Goal: Information Seeking & Learning: Learn about a topic

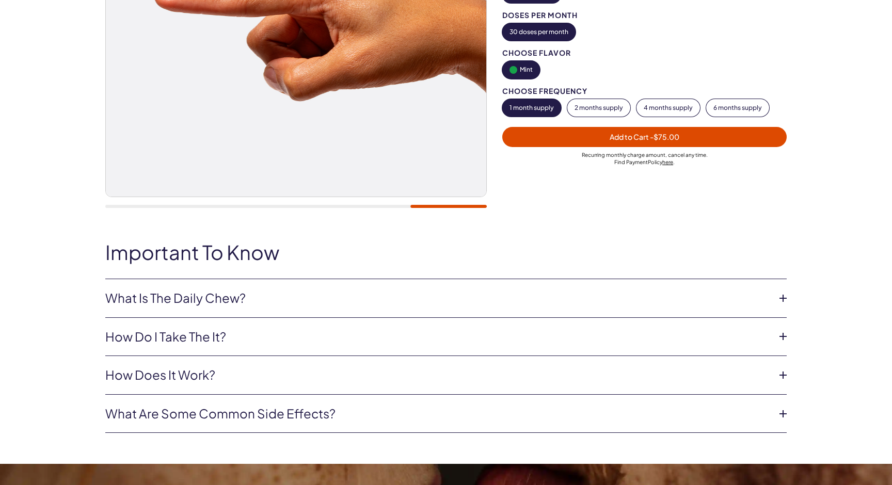
scroll to position [266, 0]
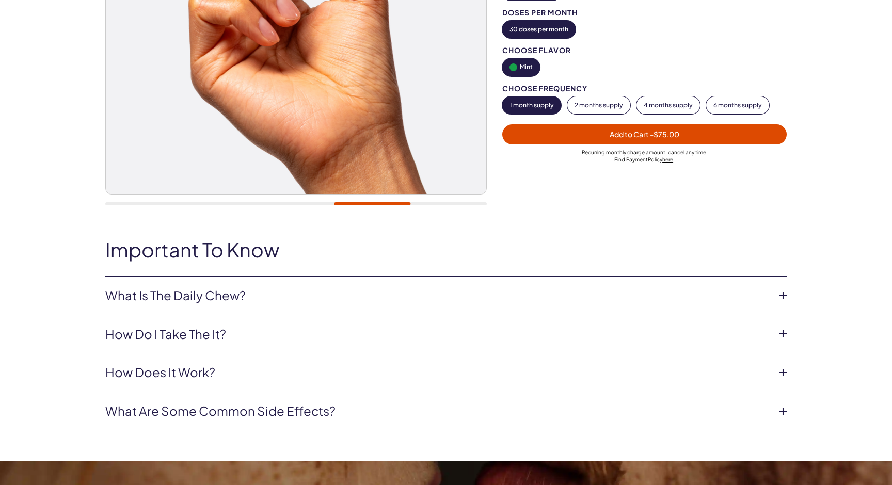
click at [300, 338] on link "How do i take the it?" at bounding box center [437, 335] width 665 height 18
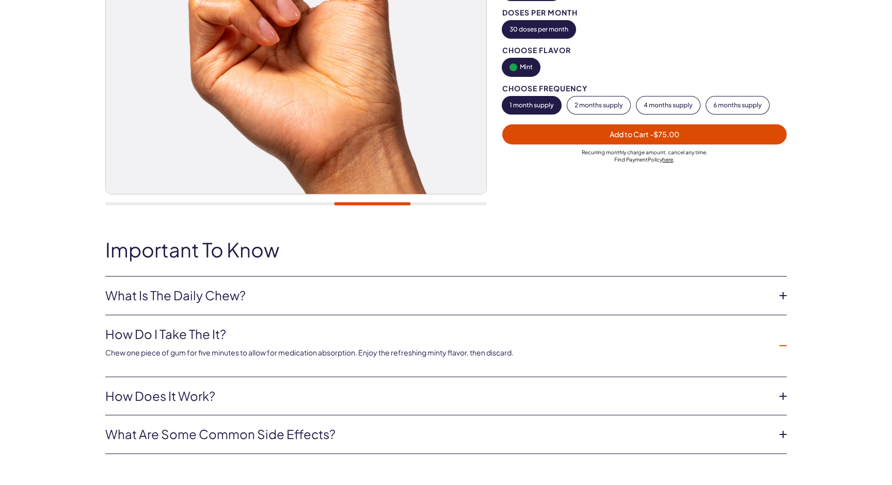
click at [300, 338] on link "How do i take the it?" at bounding box center [437, 335] width 665 height 18
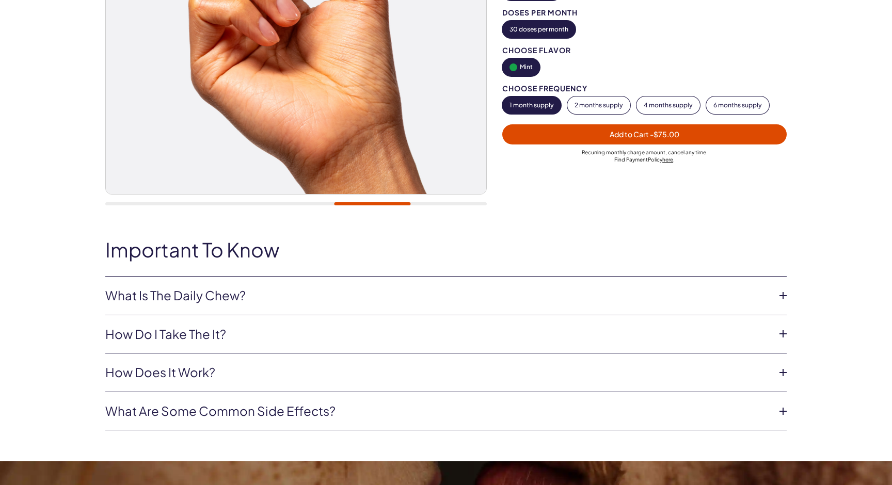
click at [298, 385] on li "How Does it Work? This formula combines dual PDE5 inhibitors, with fat-soluble …" at bounding box center [445, 373] width 681 height 39
click at [302, 400] on li "What are some common side effects? While well-tolerated, some individuals may e…" at bounding box center [445, 411] width 681 height 39
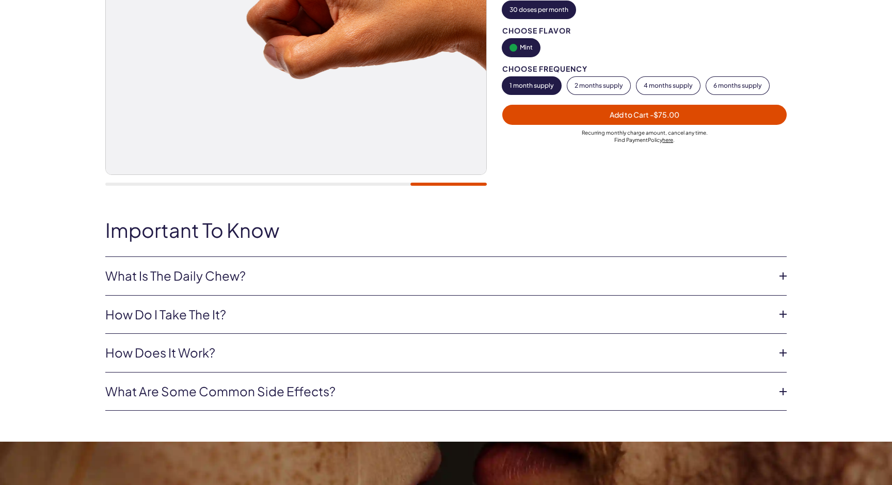
click at [322, 380] on li "What are some common side effects? While well-tolerated, some individuals may e…" at bounding box center [445, 392] width 681 height 39
click at [322, 384] on link "What are some common side effects?" at bounding box center [437, 392] width 665 height 18
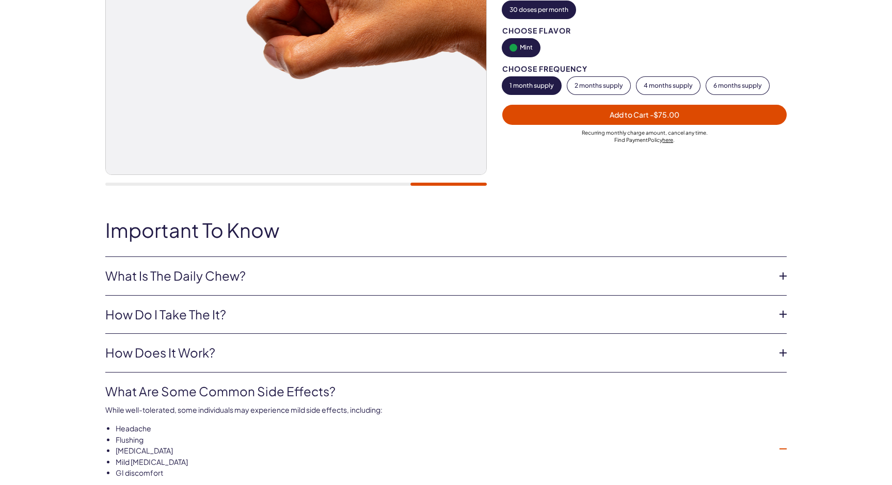
click at [332, 396] on link "What are some common side effects?" at bounding box center [437, 392] width 665 height 18
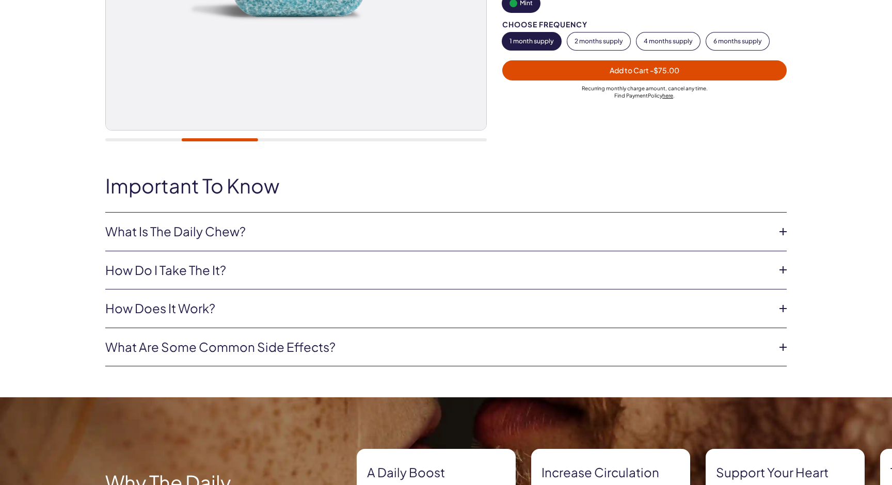
scroll to position [0, 0]
